Goal: Transaction & Acquisition: Download file/media

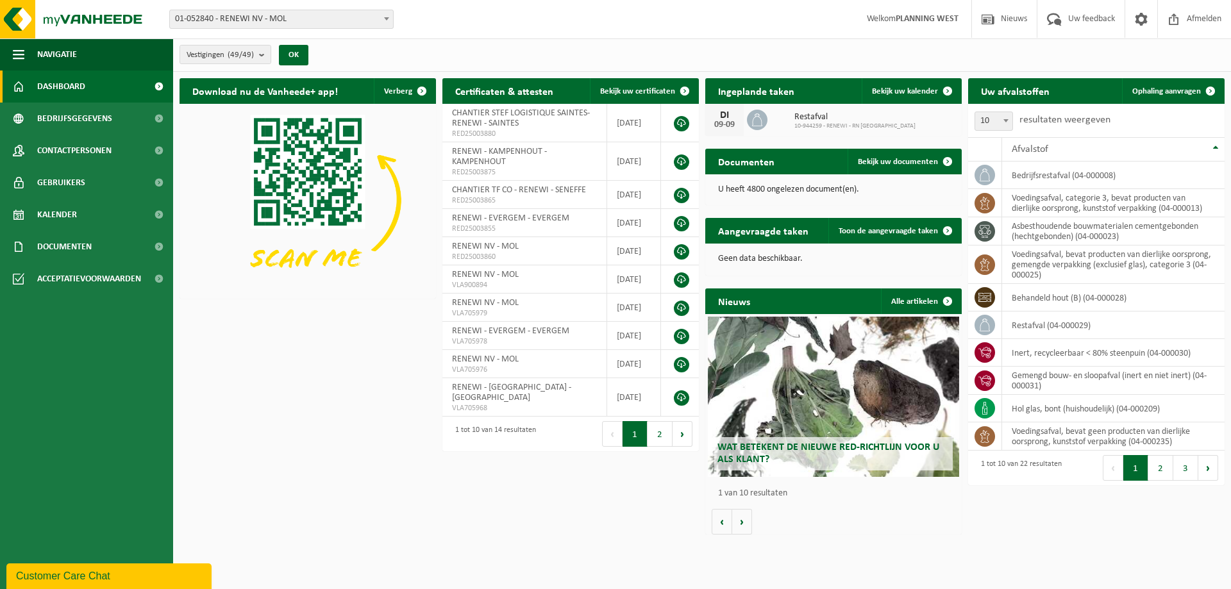
click at [239, 14] on span "01-052840 - RENEWI NV - MOL" at bounding box center [281, 19] width 223 height 18
type input "ee"
select select "1811"
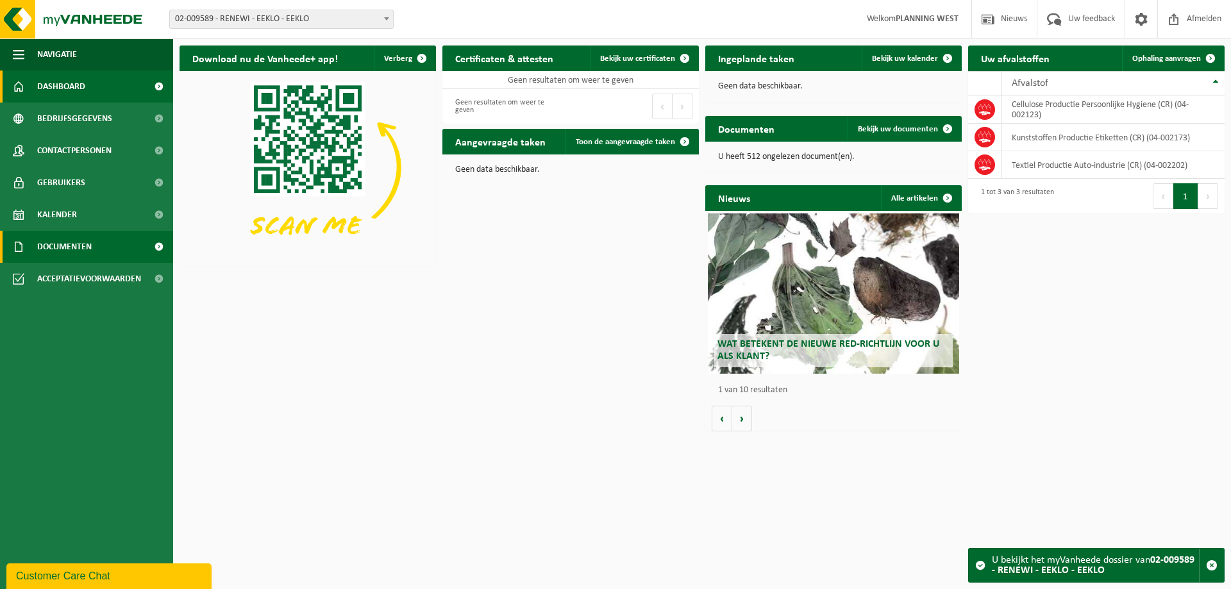
click at [159, 245] on span at bounding box center [158, 247] width 29 height 32
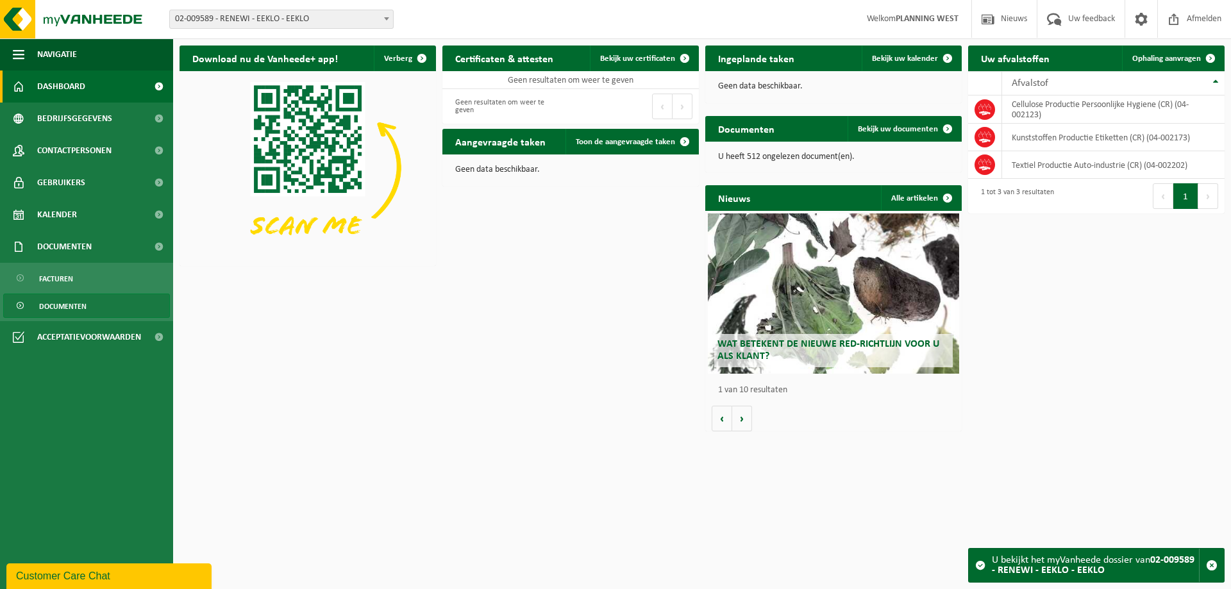
click at [62, 307] on span "Documenten" at bounding box center [62, 306] width 47 height 24
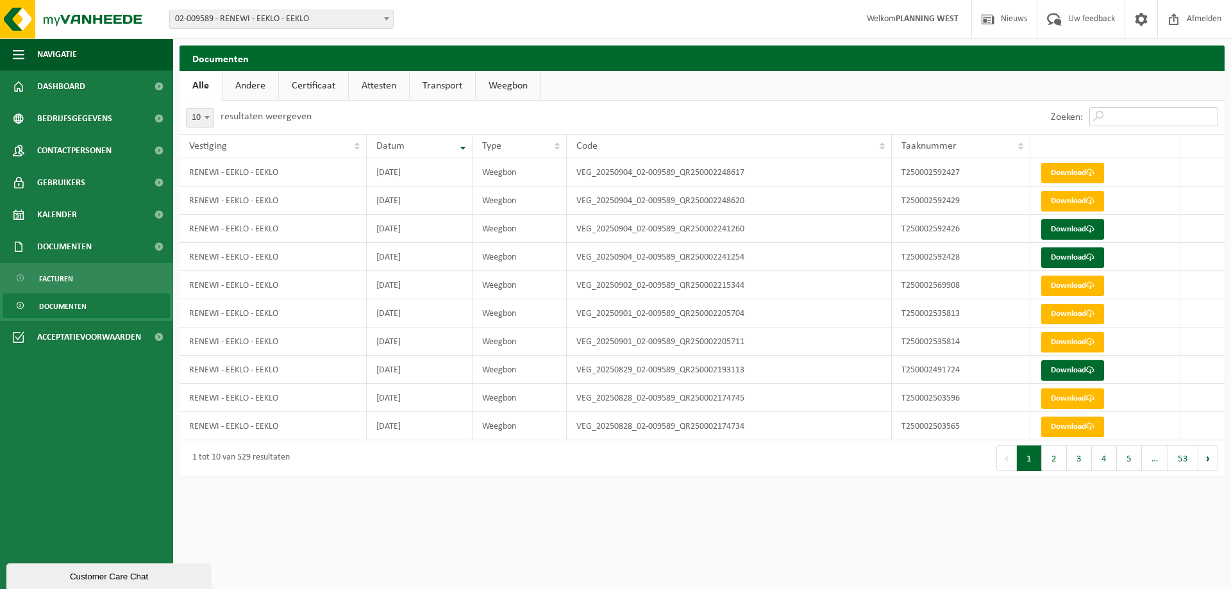
click at [1127, 113] on input "Zoeken:" at bounding box center [1153, 116] width 129 height 19
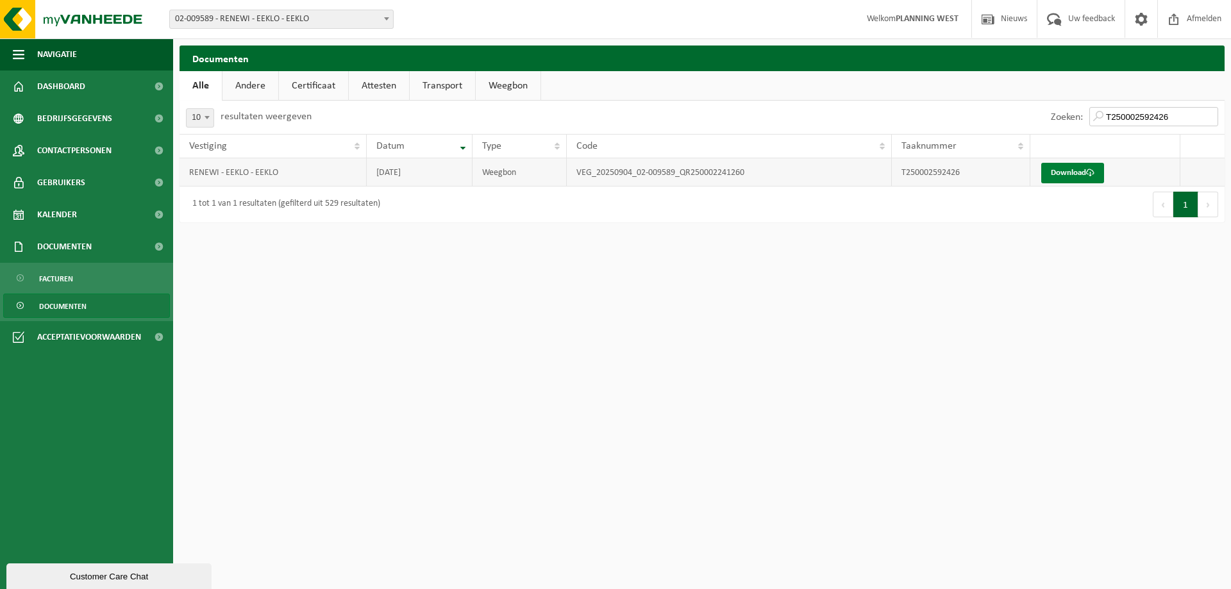
type input "T250002592426"
click at [1083, 174] on link "Download" at bounding box center [1072, 173] width 63 height 21
click at [1211, 120] on input "T250002592426" at bounding box center [1153, 116] width 129 height 19
click at [1211, 119] on input "T250002592426" at bounding box center [1153, 116] width 129 height 19
type input "T250002592428"
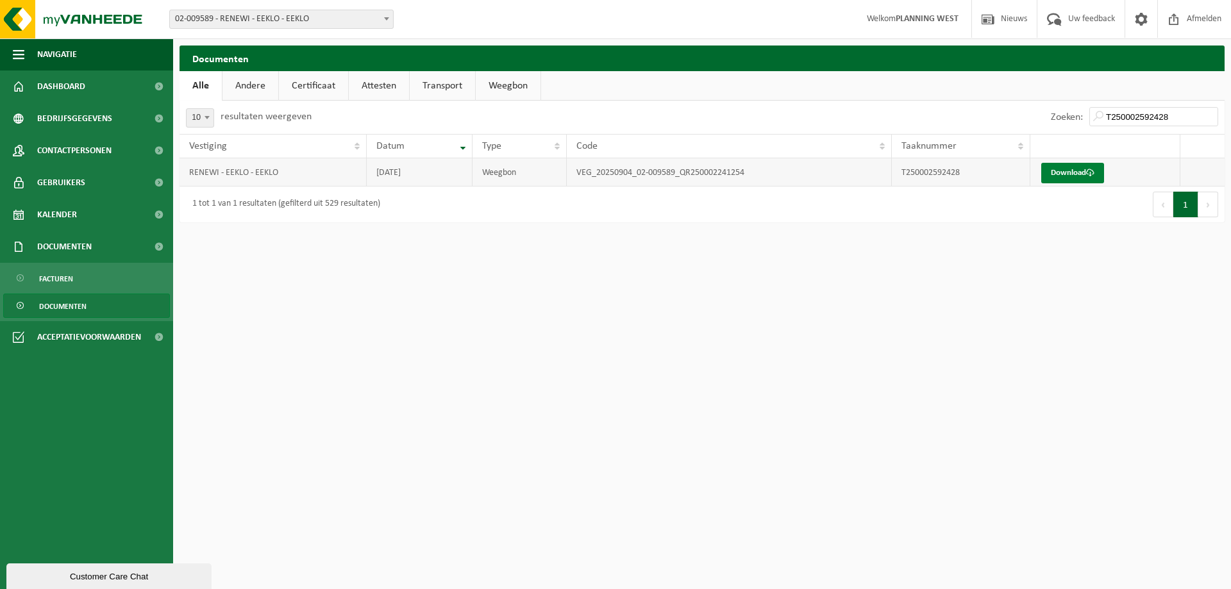
click at [1074, 180] on link "Download" at bounding box center [1072, 173] width 63 height 21
